Goal: Information Seeking & Learning: Learn about a topic

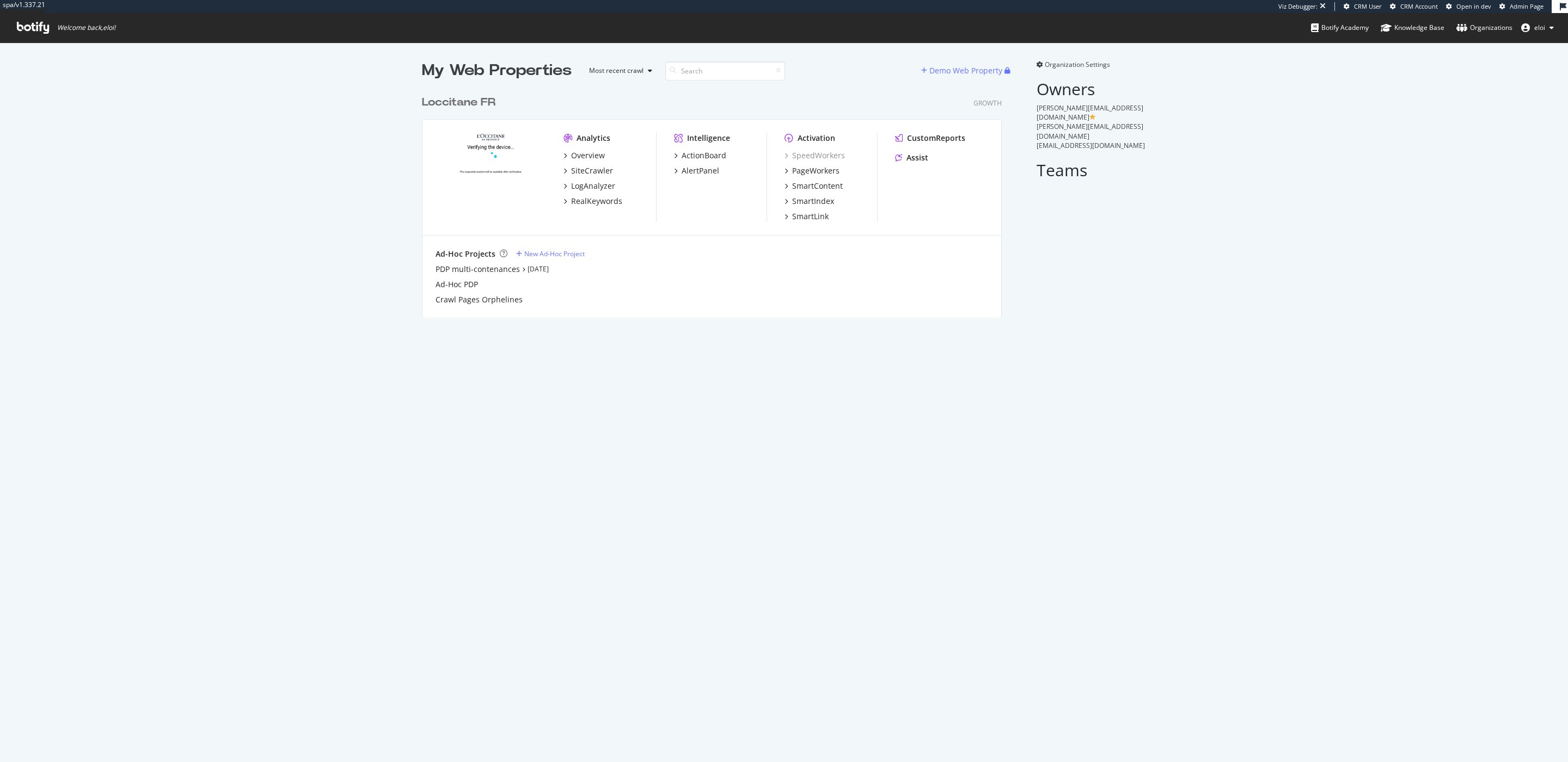
scroll to position [225, 576]
click at [1530, 9] on span "Admin Page" at bounding box center [1526, 5] width 34 height 8
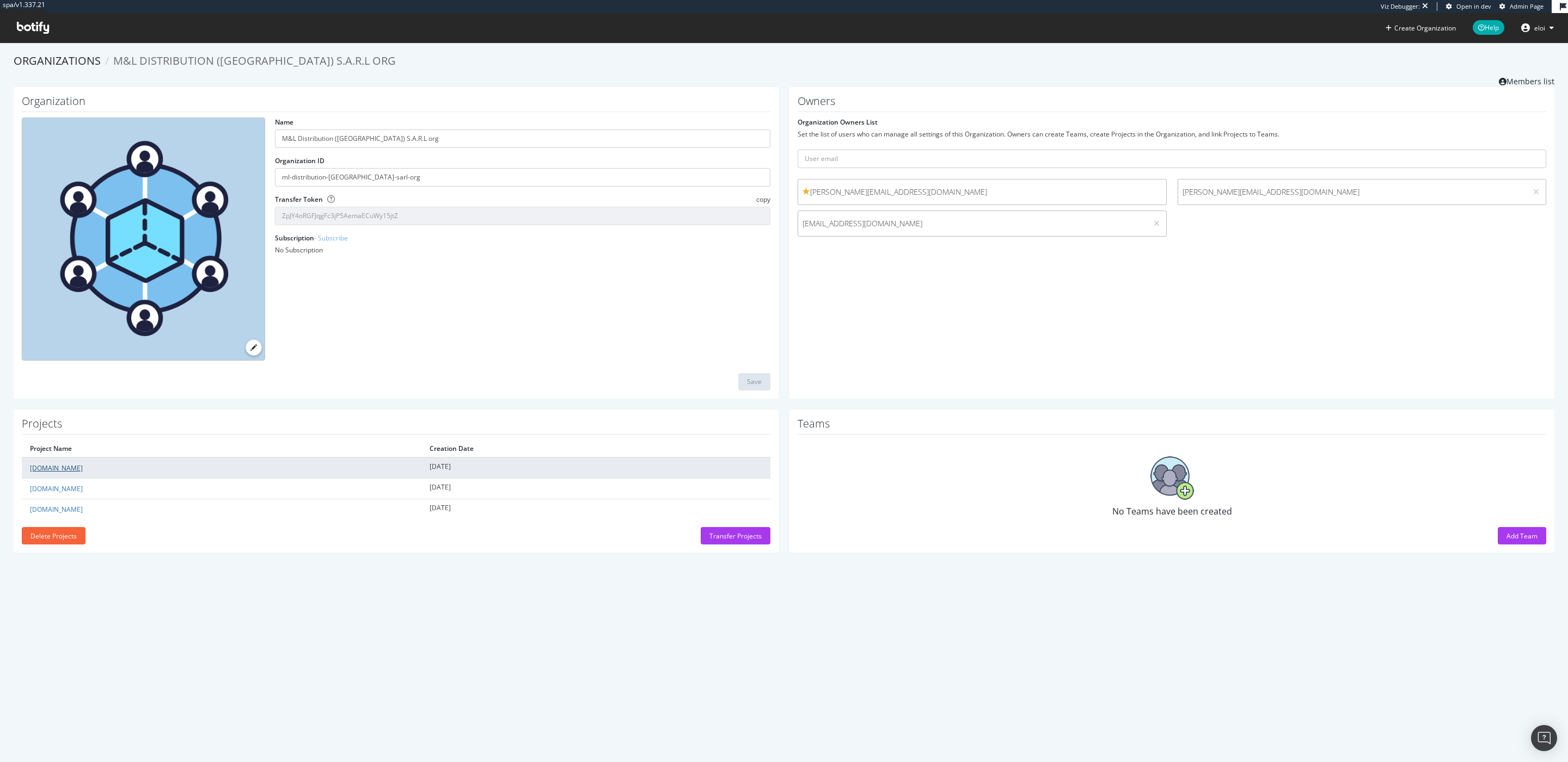
click at [48, 463] on link "[DOMAIN_NAME]" at bounding box center [57, 468] width 53 height 9
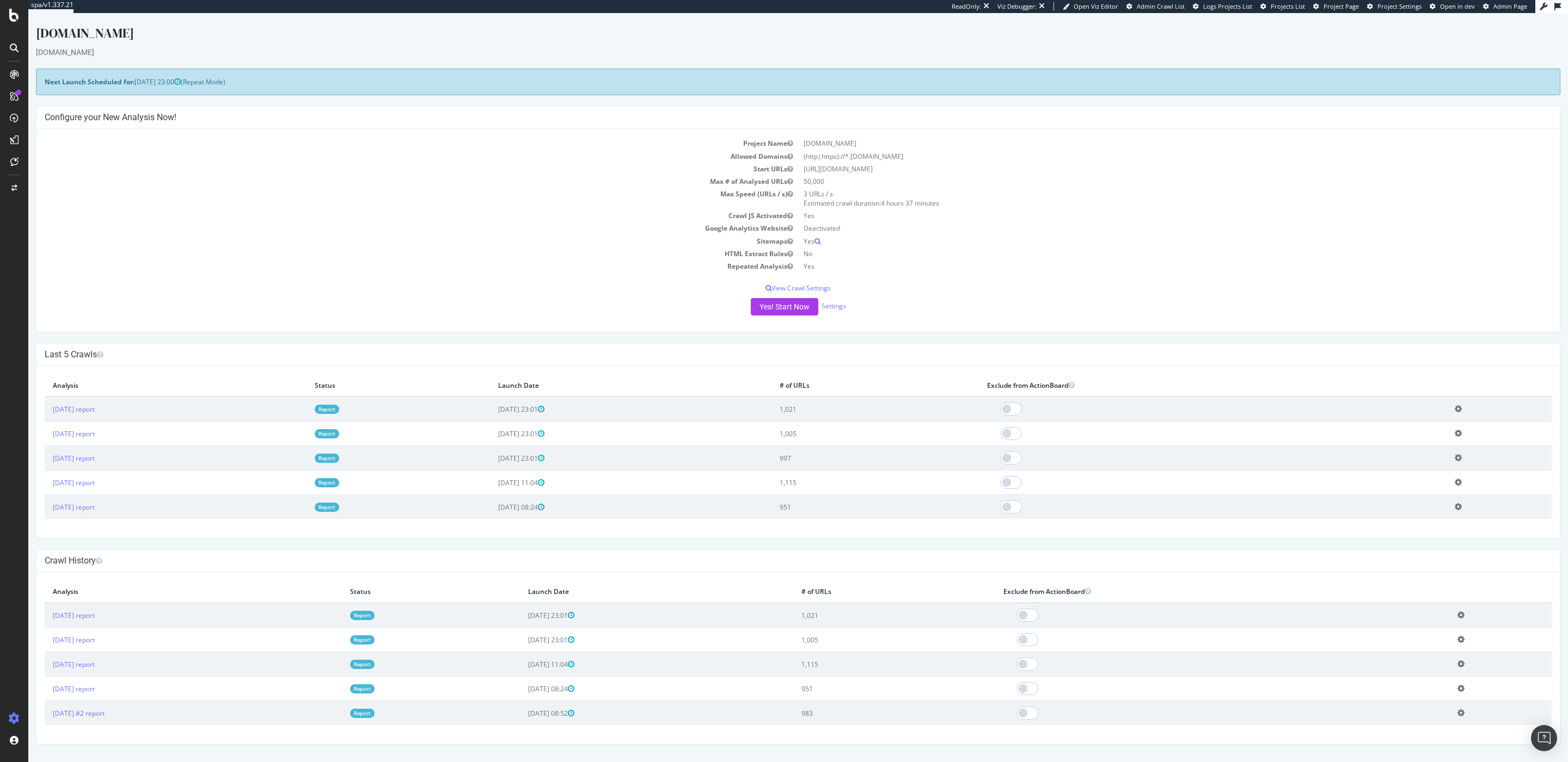
click at [340, 412] on link "Report" at bounding box center [327, 409] width 25 height 9
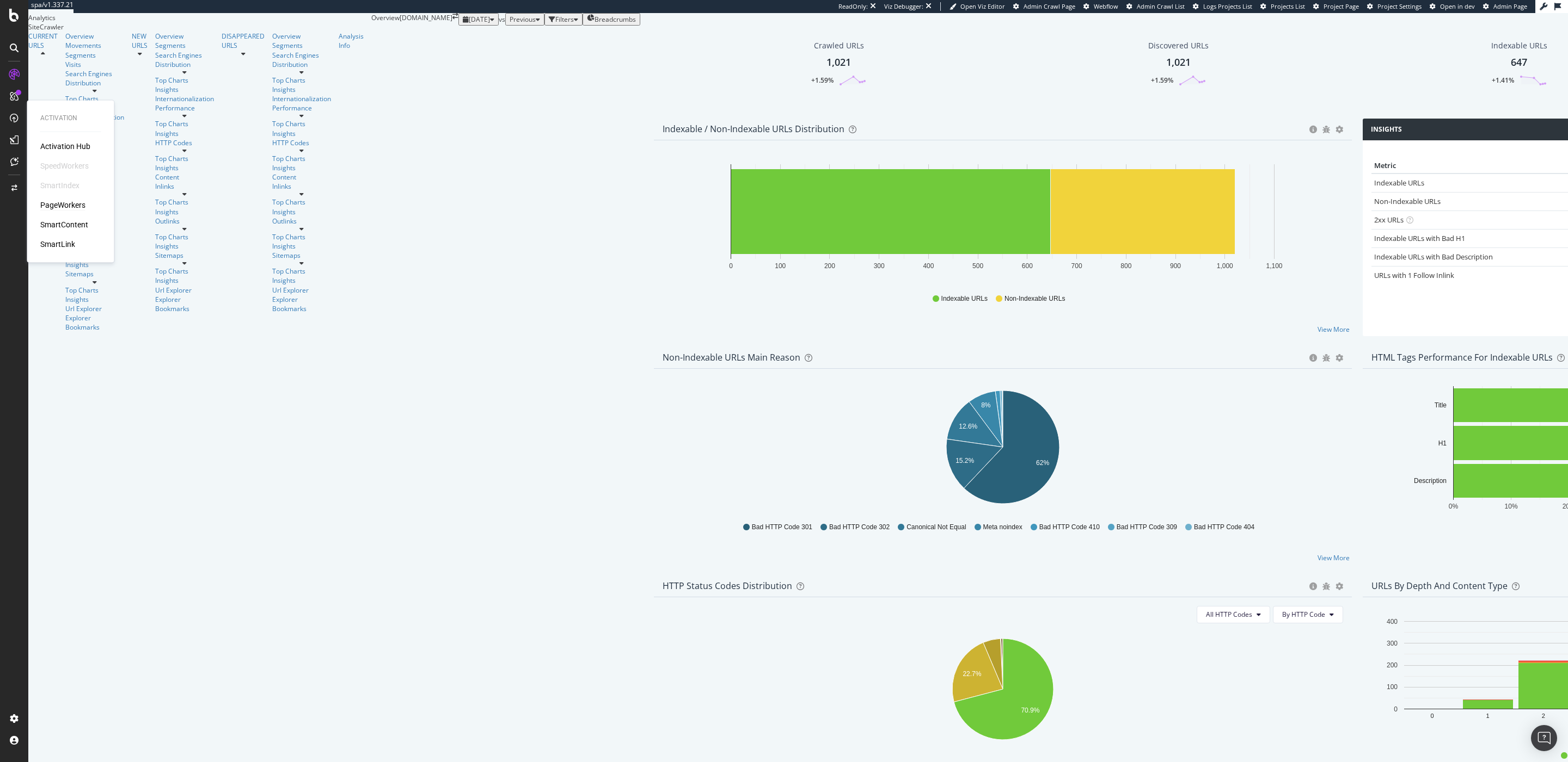
click at [42, 202] on div "PageWorkers" at bounding box center [63, 205] width 45 height 11
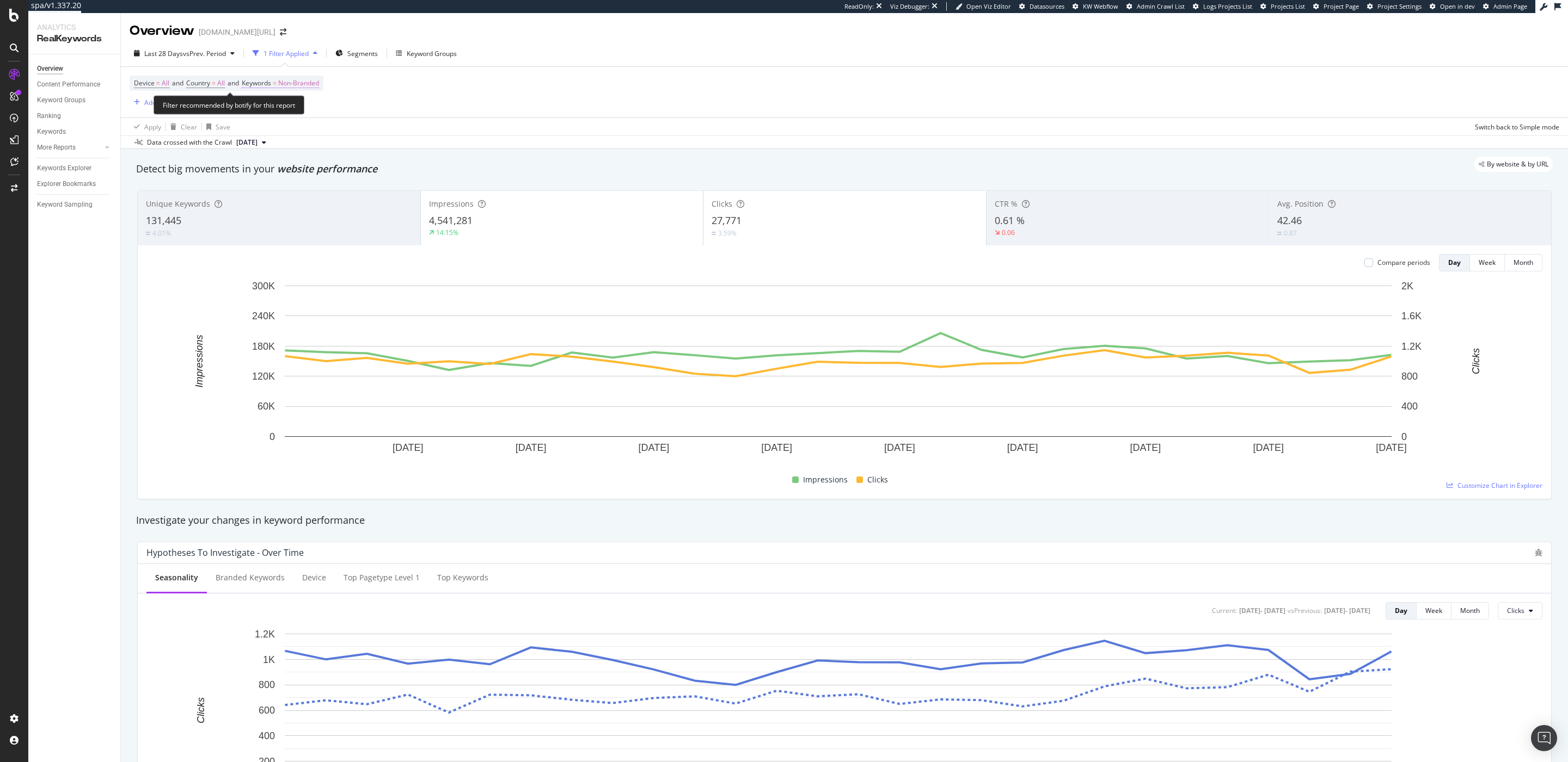
click at [293, 80] on span "Non-Branded" at bounding box center [299, 83] width 41 height 15
click at [287, 100] on div "Non-Branded Cancel Add filter Apply" at bounding box center [343, 92] width 189 height 18
click at [286, 95] on span "Non-Branded" at bounding box center [271, 91] width 41 height 9
click at [284, 187] on span "Non-Branded & Anonymized queries" at bounding box center [323, 191] width 111 height 10
click at [488, 95] on div "Apply" at bounding box center [496, 91] width 17 height 9
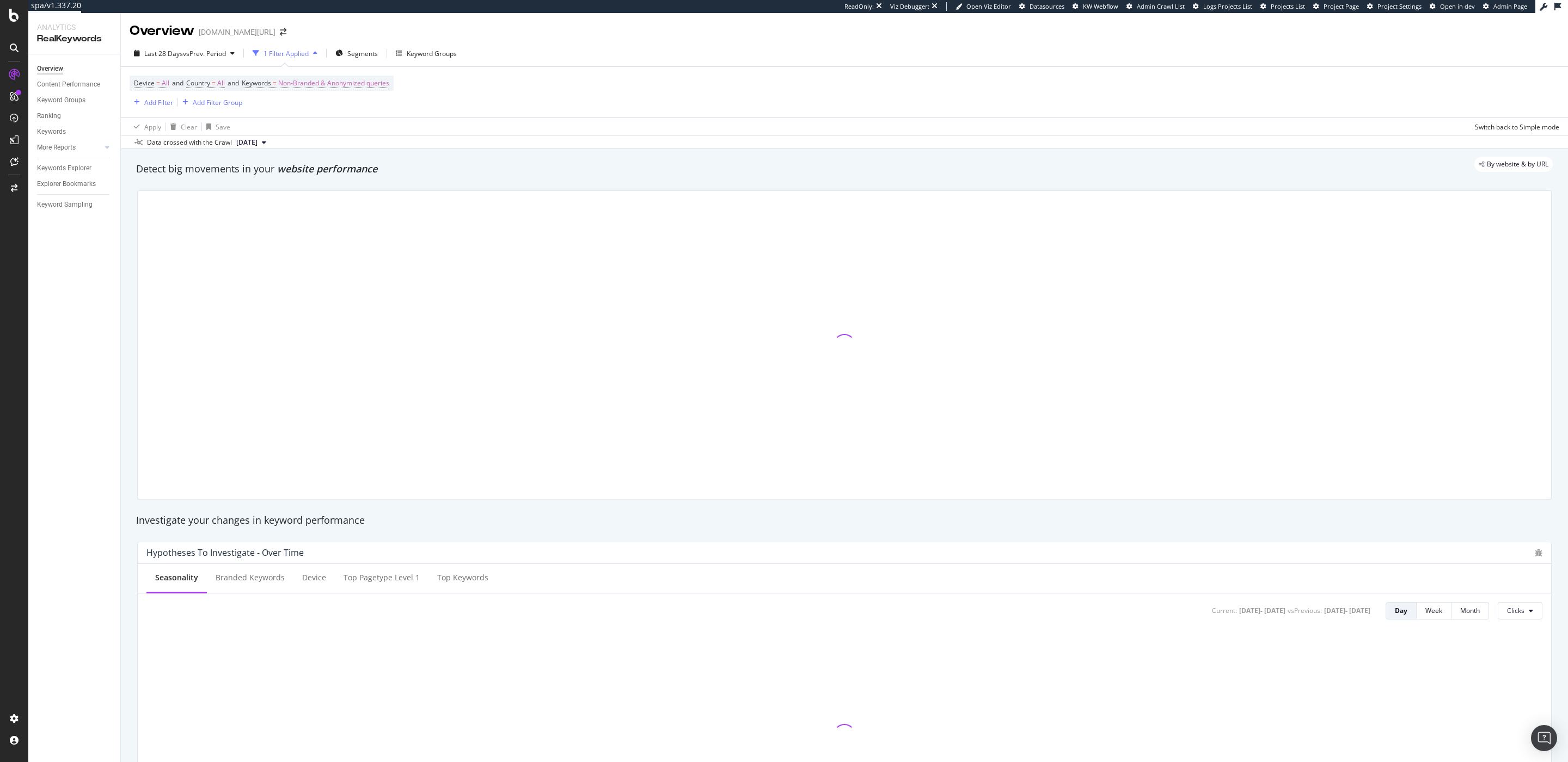
click at [378, 137] on div "Data crossed with the Crawl [DATE]" at bounding box center [845, 141] width 1447 height 13
